Goal: Download file/media

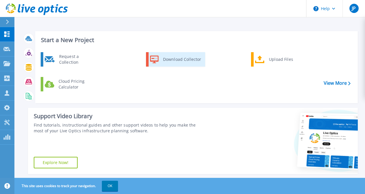
click at [178, 59] on div "Download Collector" at bounding box center [182, 60] width 44 height 12
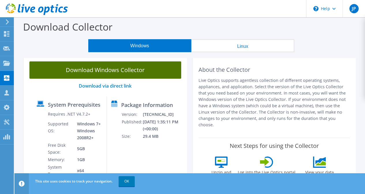
click at [133, 73] on link "Download Windows Collector" at bounding box center [105, 69] width 152 height 17
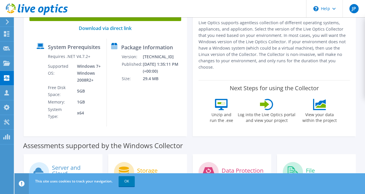
scroll to position [29, 0]
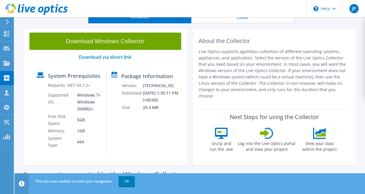
click at [210, 55] on p "Live Optics supports agentless collection of different operating systems, appli…" at bounding box center [275, 74] width 152 height 51
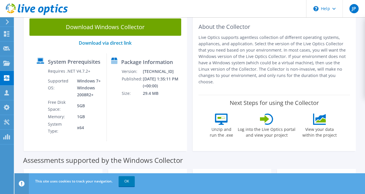
scroll to position [0, 0]
